Goal: Register for event/course

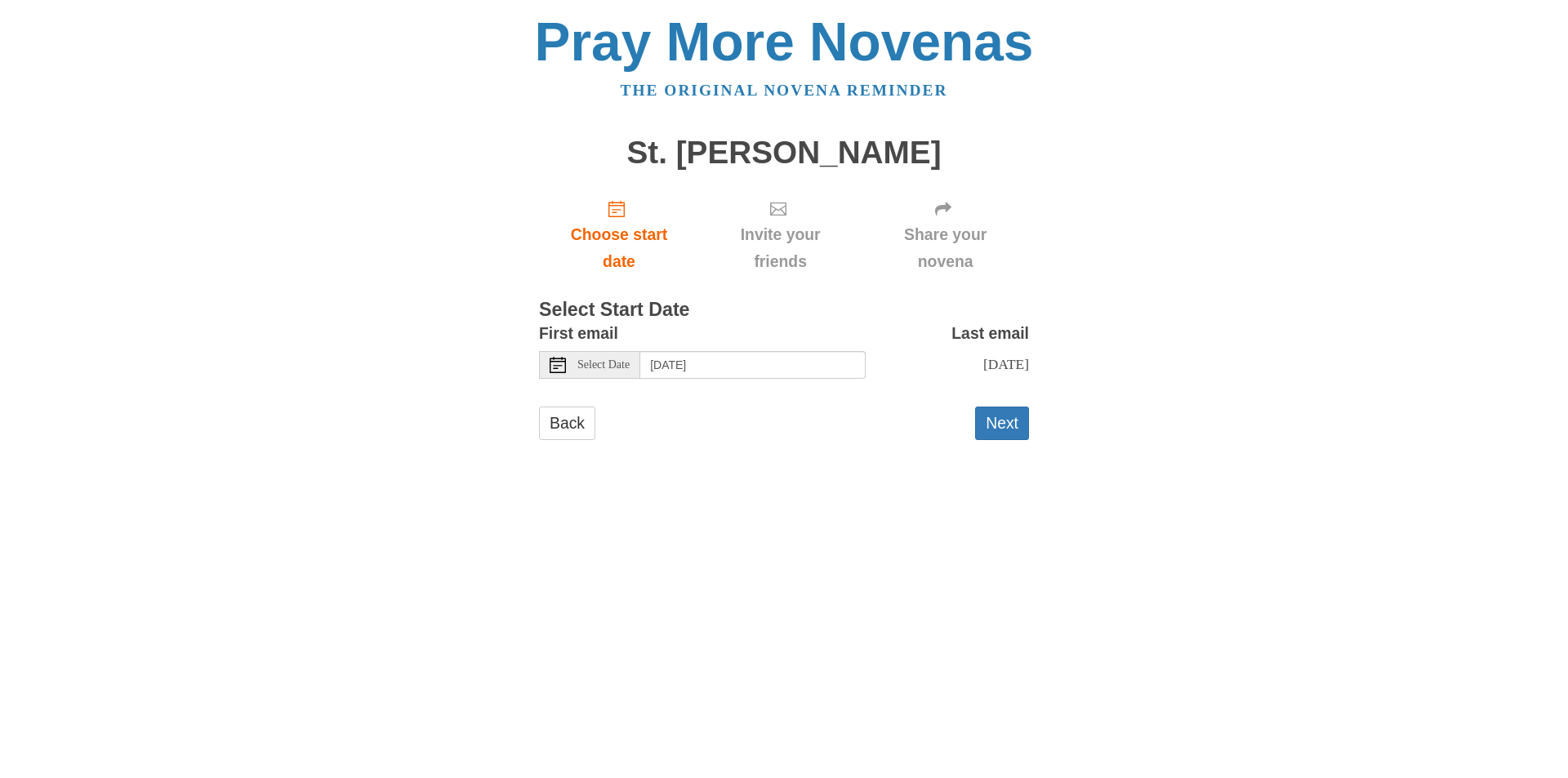
click at [370, 114] on div "Pray More Novenas The original novena reminder St. [PERSON_NAME] Choose start d…" at bounding box center [784, 244] width 956 height 487
click at [405, 238] on div "Pray More Novenas The original novena reminder St. Francis Novena Choose start …" at bounding box center [784, 244] width 956 height 487
click at [749, 375] on input "Thursday, October 2nd" at bounding box center [753, 366] width 226 height 28
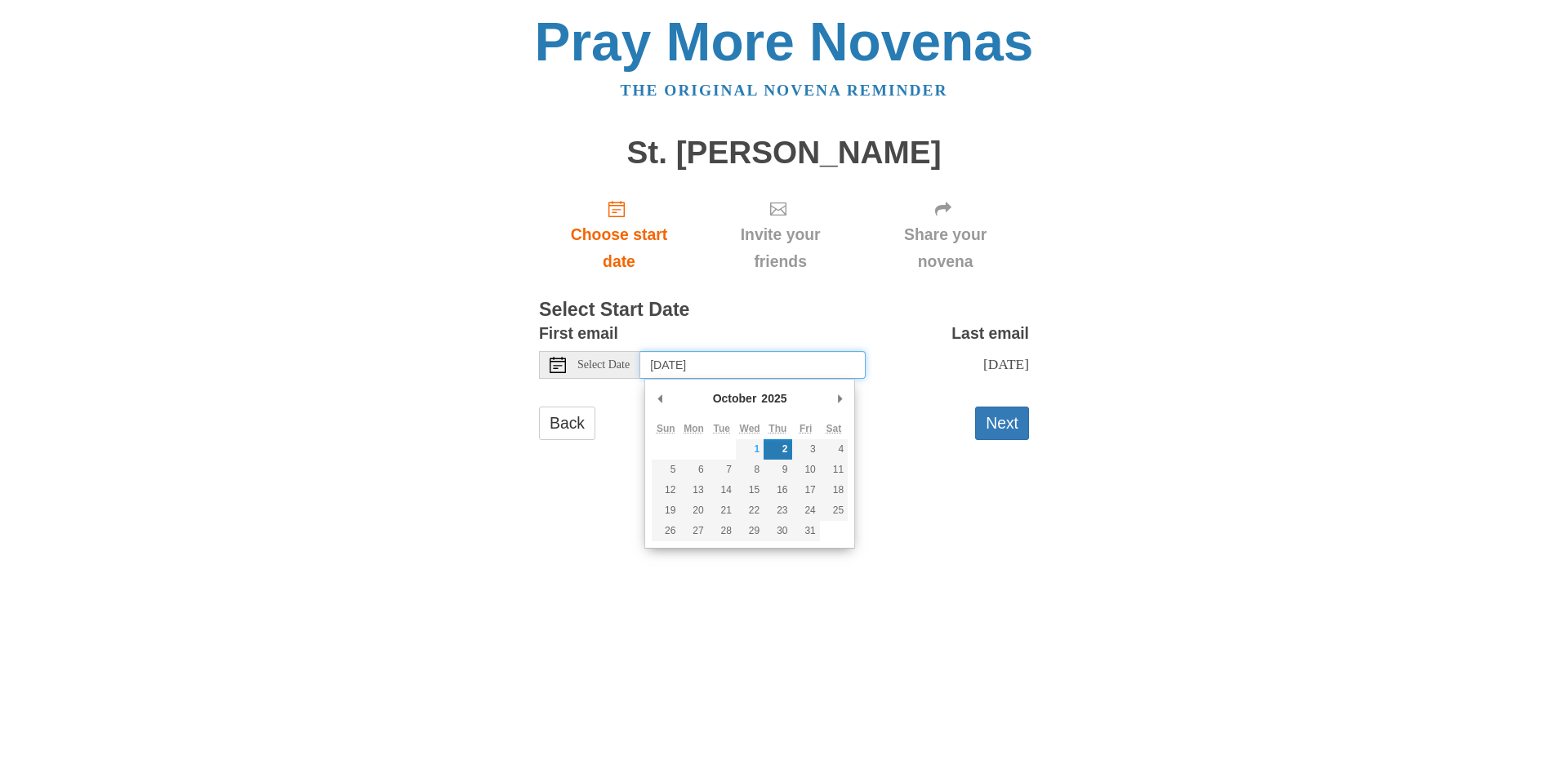
click at [770, 388] on div "2025 2015 2016 2017 2018 2019 2020 2021 2022 2023 2024 2025 2026 2027 2028 2029…" at bounding box center [774, 398] width 30 height 25
click at [1057, 406] on div "Pray More Novenas The original novena reminder St. Francis Novena Choose start …" at bounding box center [784, 244] width 956 height 487
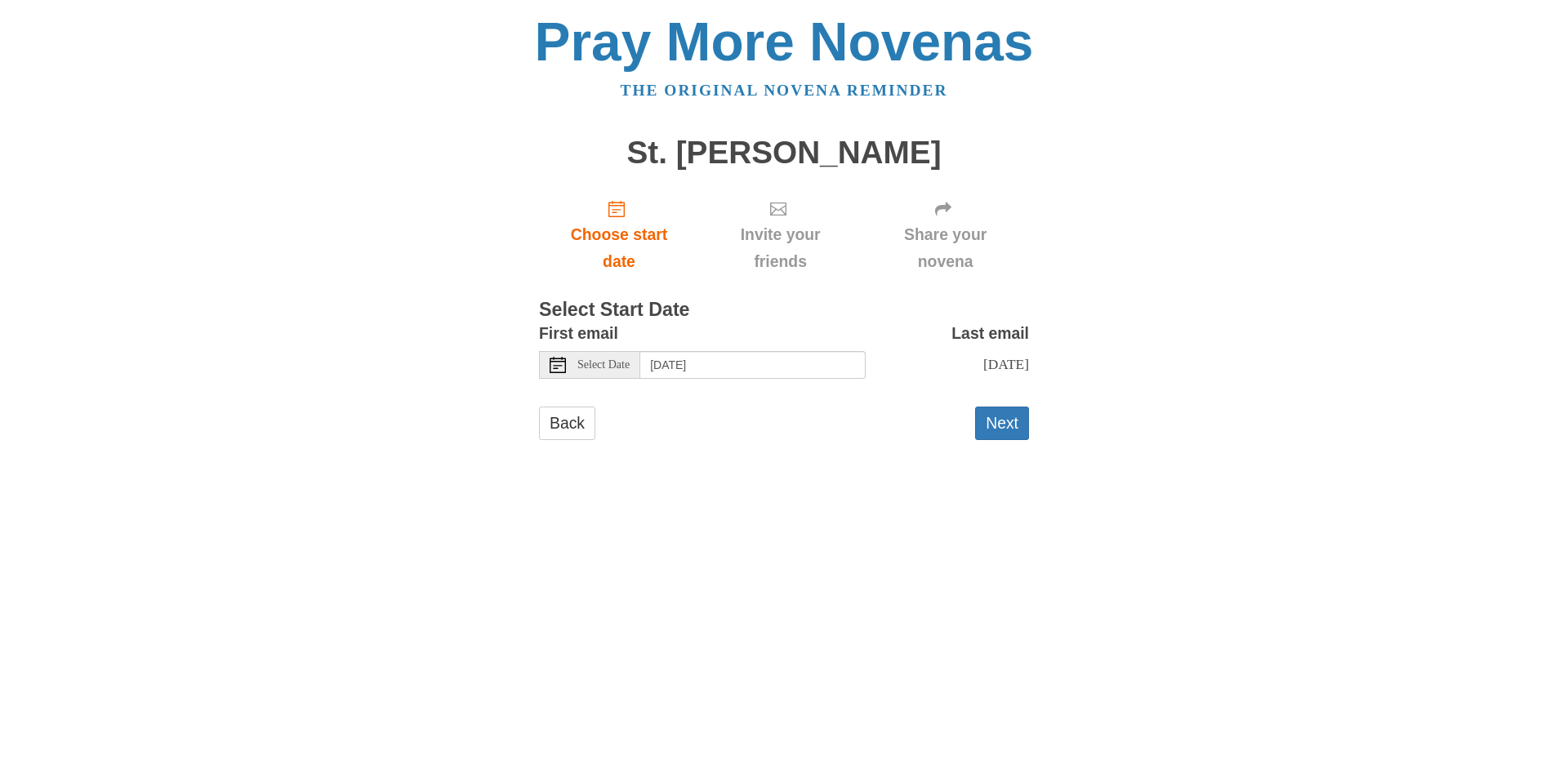
click at [1010, 406] on button "Next" at bounding box center [1002, 423] width 54 height 34
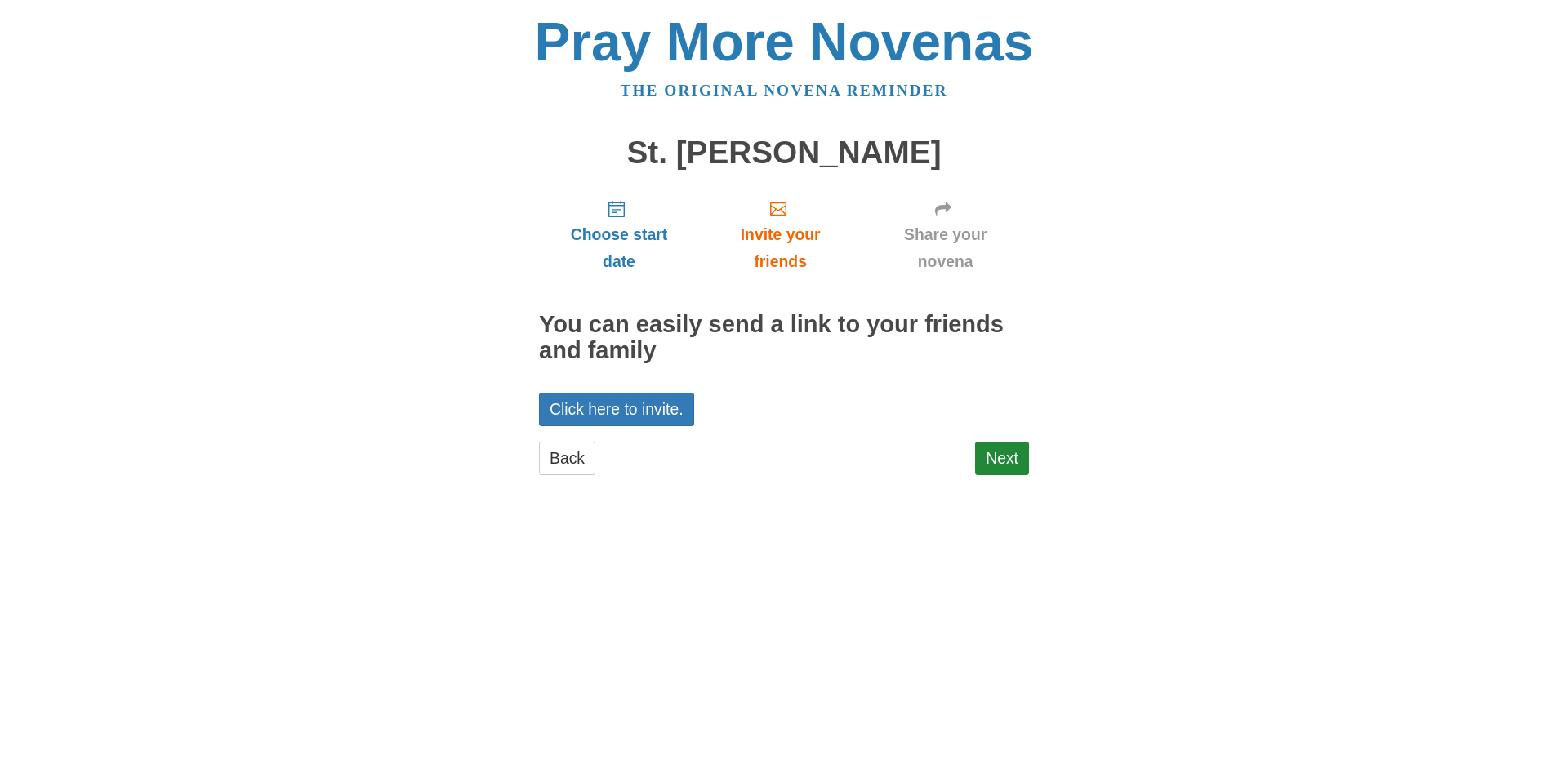
click at [965, 364] on h2 "You can easily send a link to your friends and family" at bounding box center [784, 338] width 490 height 52
click at [984, 474] on link "Next" at bounding box center [1002, 458] width 54 height 34
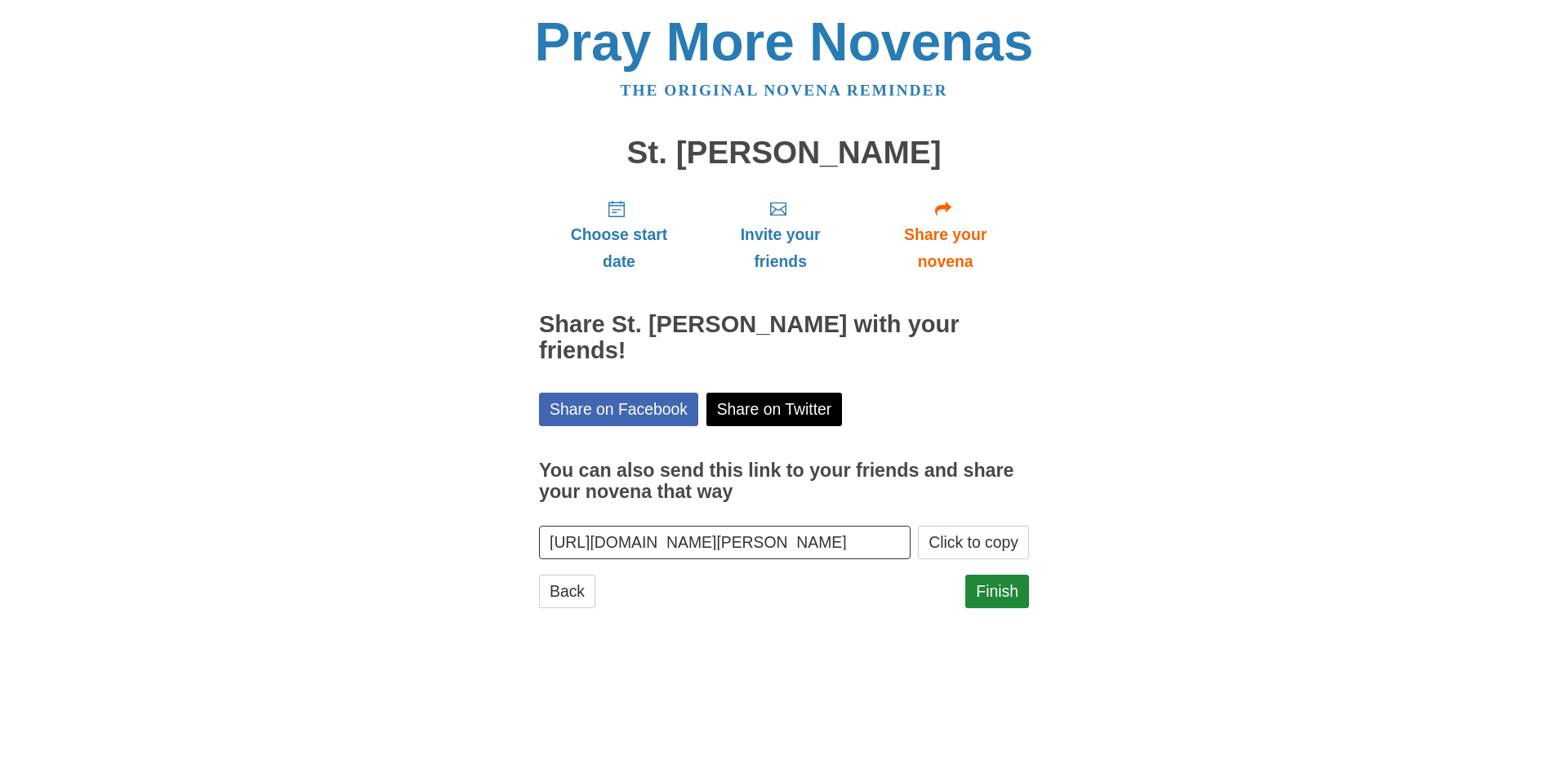
click at [960, 450] on label "You can also send this link to your friends and share your novena that way" at bounding box center [784, 481] width 490 height 80
click at [911, 526] on input "[URL][DOMAIN_NAME][PERSON_NAME]" at bounding box center [725, 543] width 372 height 34
